Goal: Information Seeking & Learning: Learn about a topic

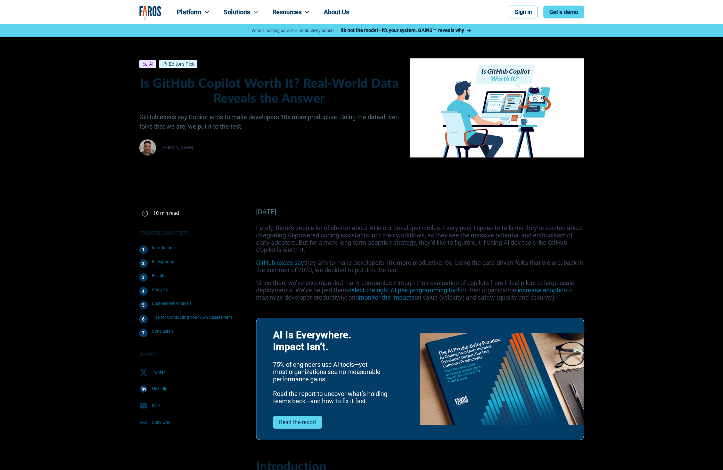
scroll to position [2541, 0]
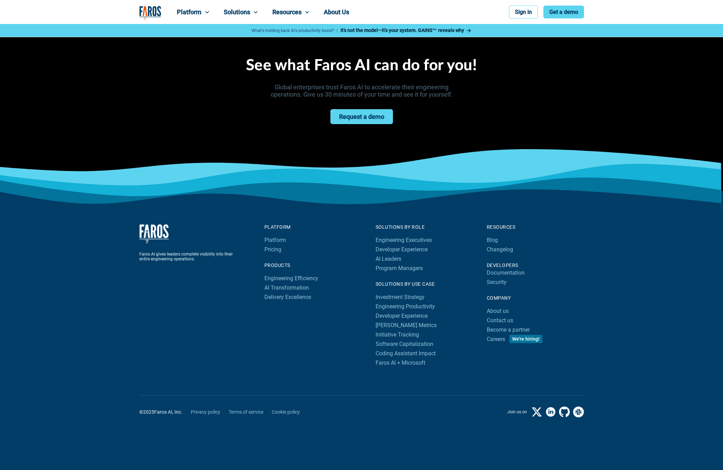
click at [567, 120] on div "See what Faros AI can do for you! Global enterprises trust Faros AI to accelera…" at bounding box center [361, 90] width 445 height 145
click at [665, 180] on icon at bounding box center [361, 194] width 723 height 32
